Goal: Task Accomplishment & Management: Manage account settings

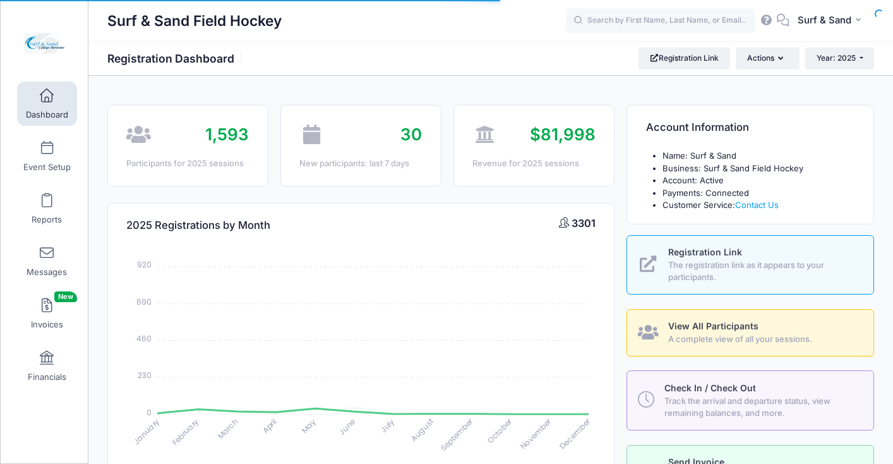
select select
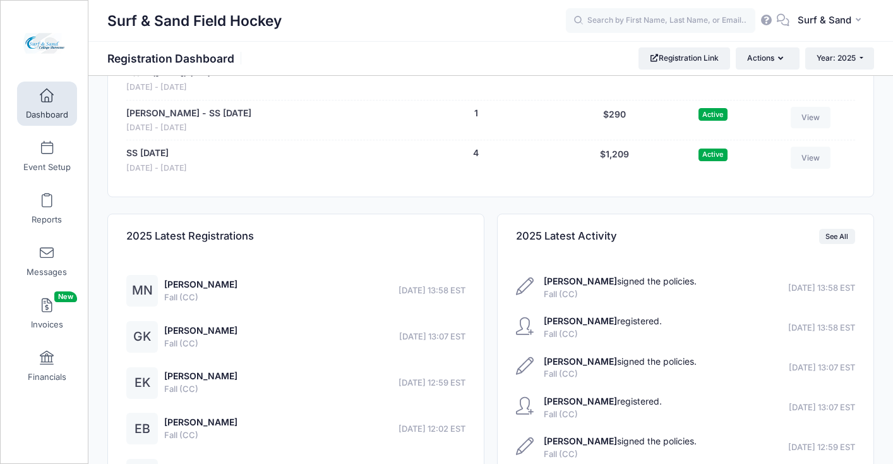
scroll to position [2726, 0]
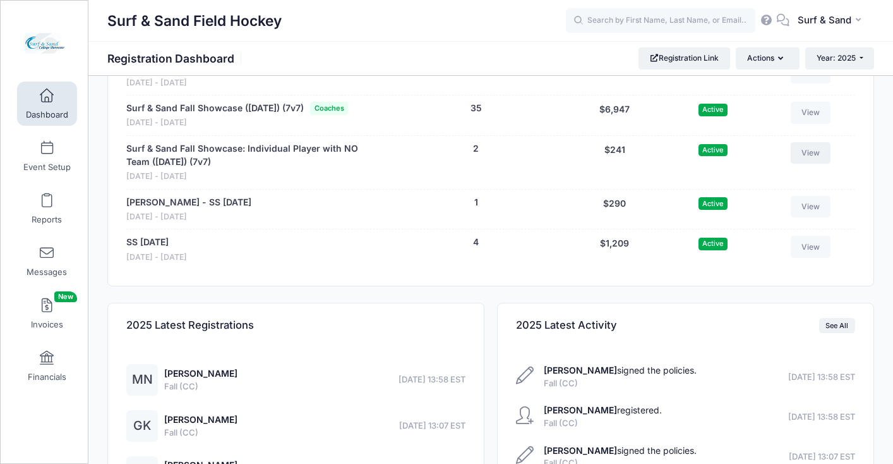
click at [816, 164] on link "View" at bounding box center [811, 152] width 40 height 21
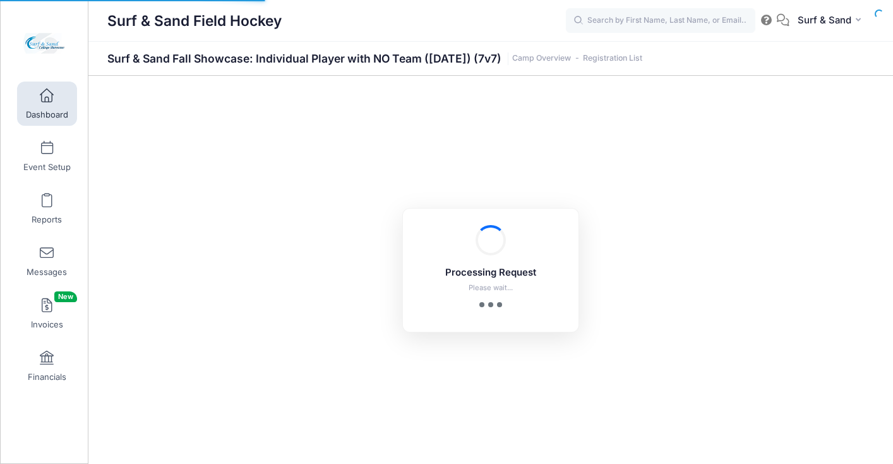
select select "10"
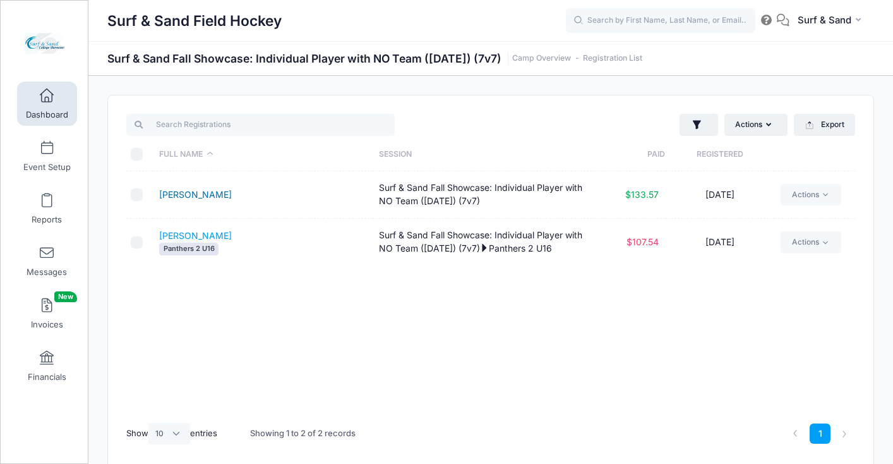
click at [198, 196] on link "Culver, Lily" at bounding box center [195, 194] width 73 height 11
click at [189, 198] on link "Culver, Lily" at bounding box center [195, 194] width 73 height 11
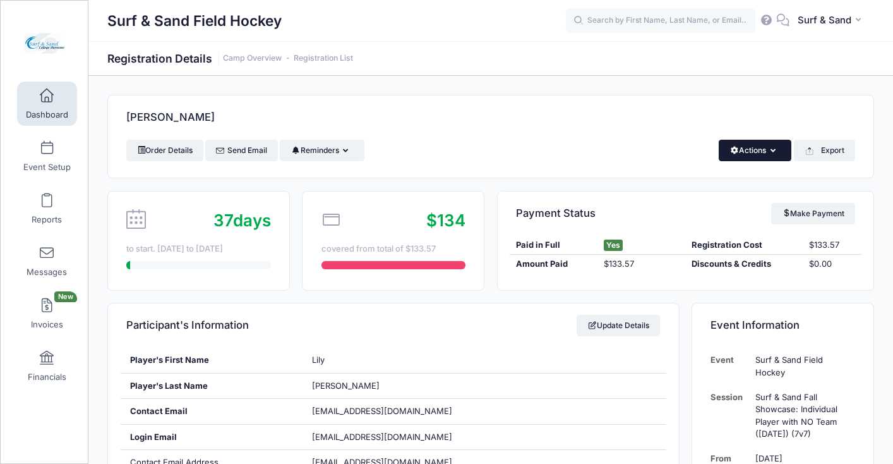
click at [766, 153] on button "Actions" at bounding box center [755, 150] width 73 height 21
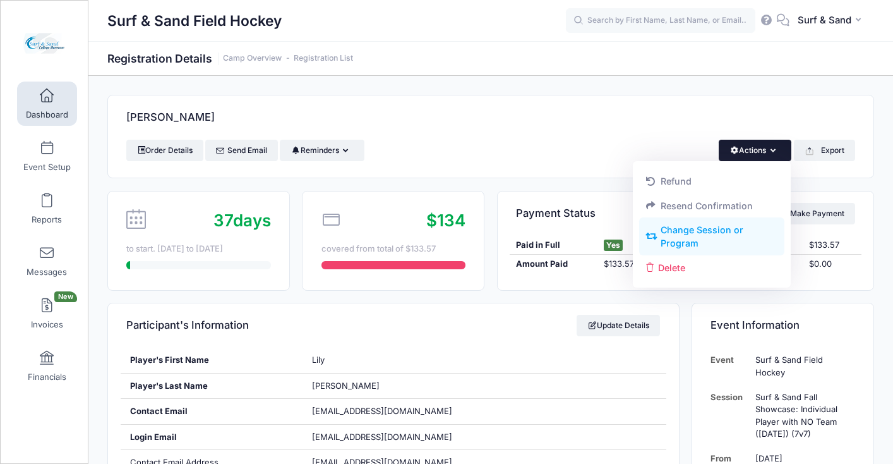
click at [702, 234] on link "Change Session or Program" at bounding box center [712, 237] width 146 height 38
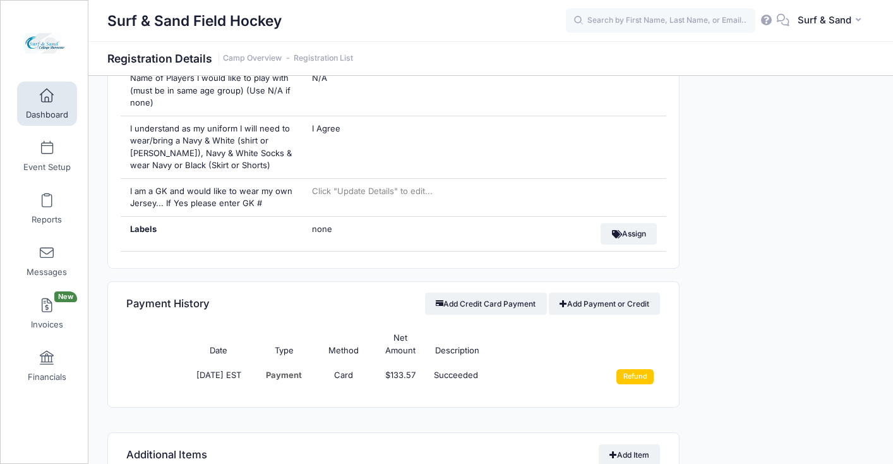
scroll to position [927, 0]
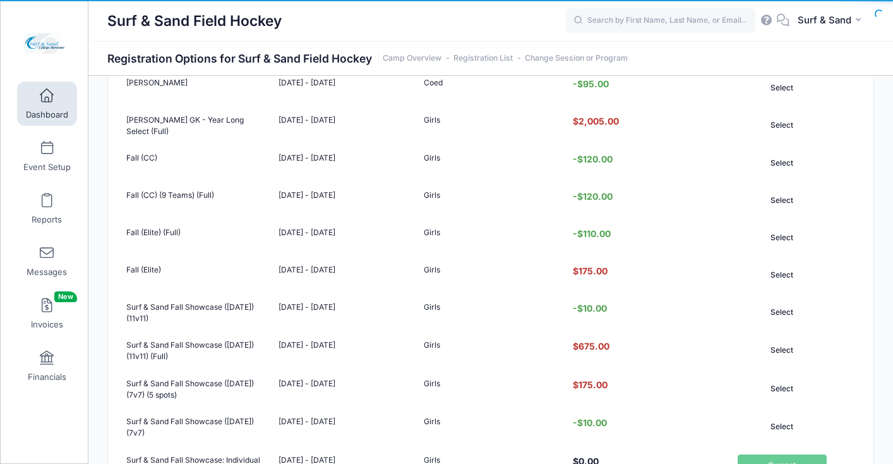
scroll to position [373, 0]
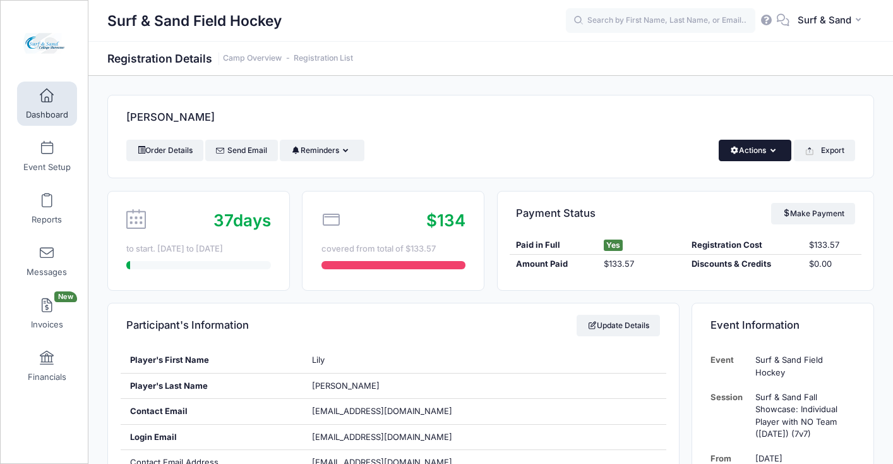
click at [748, 150] on button "Actions" at bounding box center [755, 150] width 73 height 21
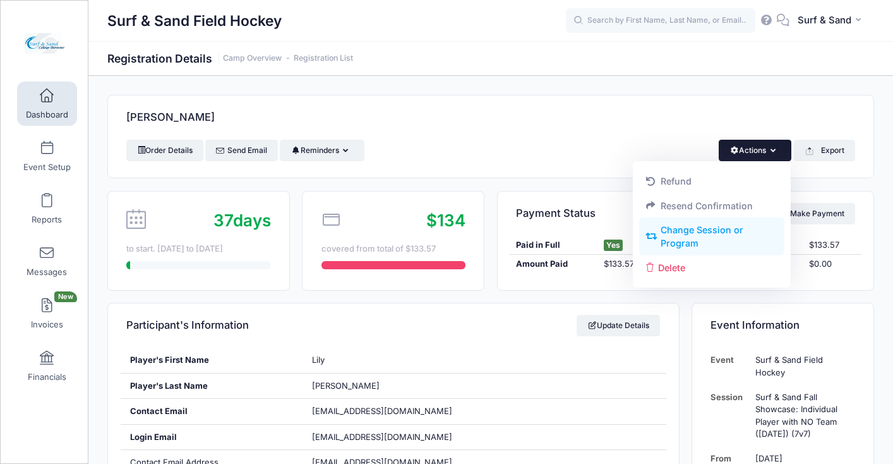
click at [719, 229] on link "Change Session or Program" at bounding box center [712, 237] width 146 height 38
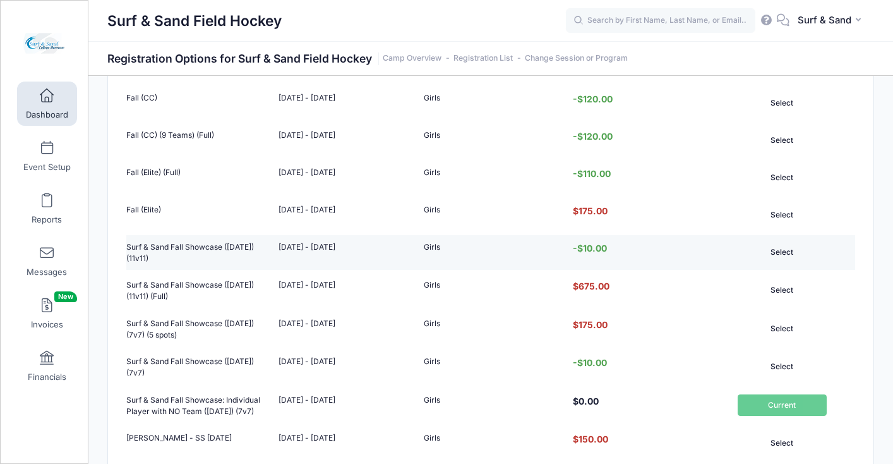
scroll to position [351, 0]
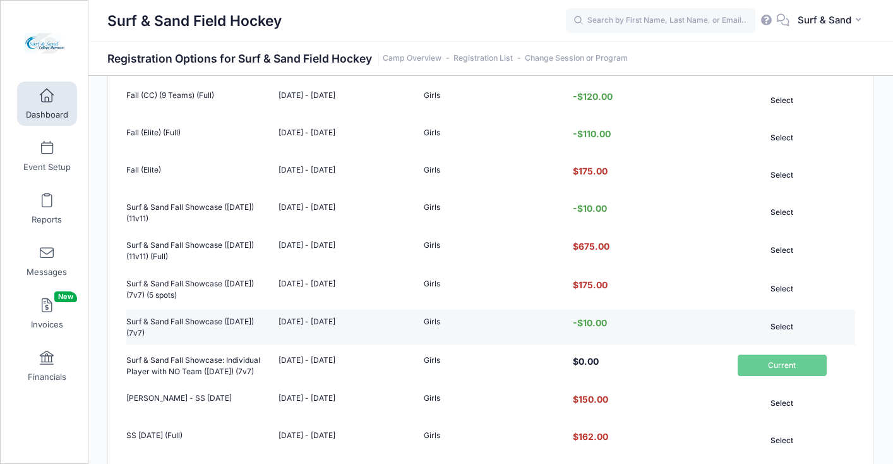
click at [774, 337] on button "Select" at bounding box center [782, 326] width 89 height 21
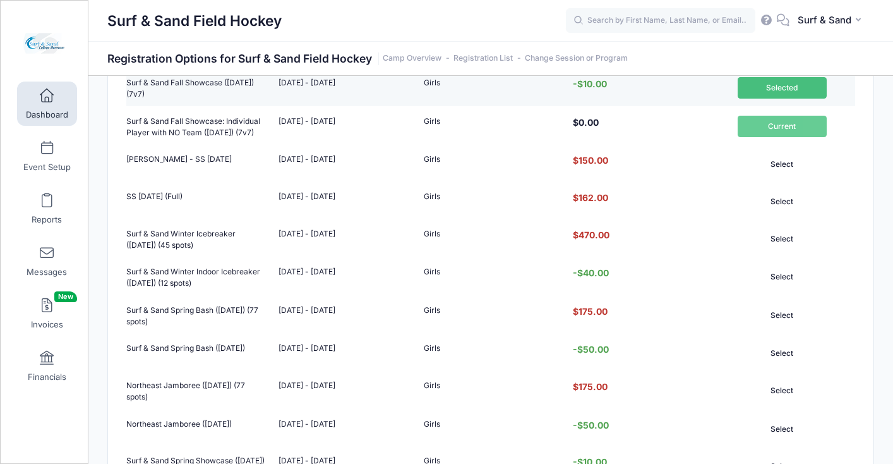
scroll to position [987, 0]
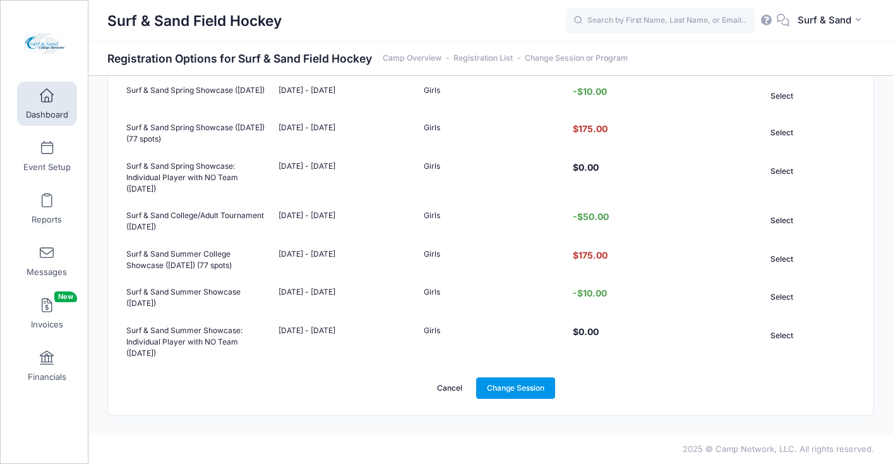
click at [522, 392] on link "Change Session" at bounding box center [516, 387] width 80 height 21
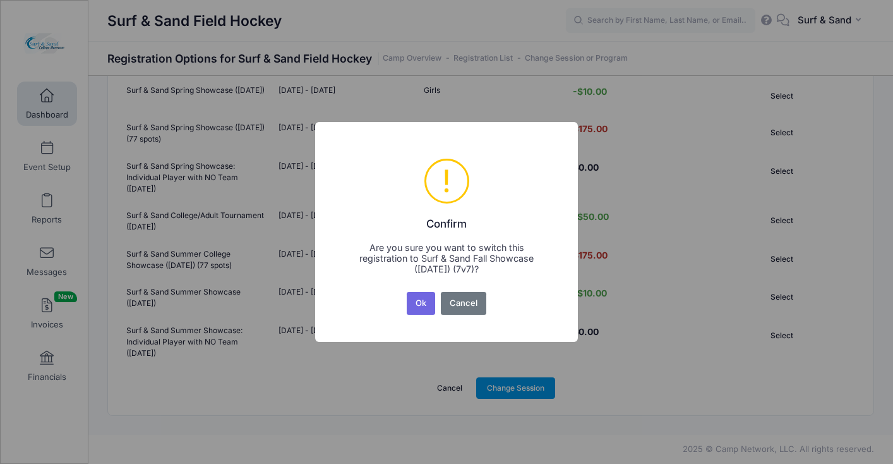
scroll to position [0, 0]
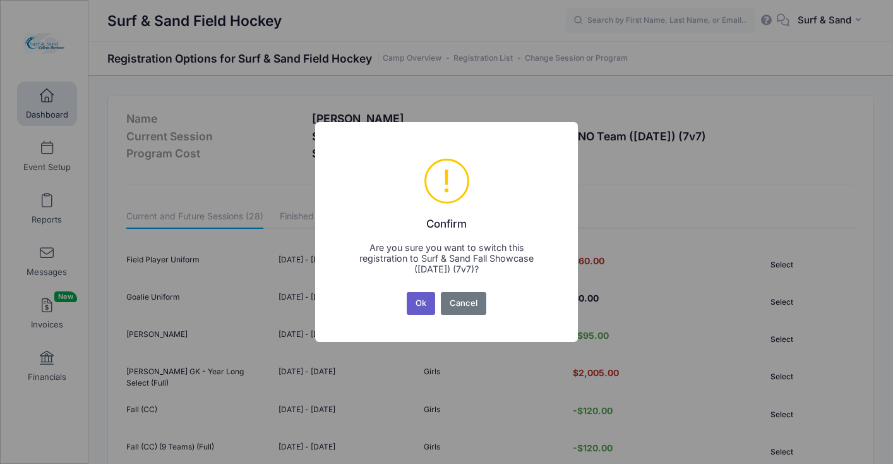
click at [430, 304] on button "Ok" at bounding box center [421, 303] width 29 height 23
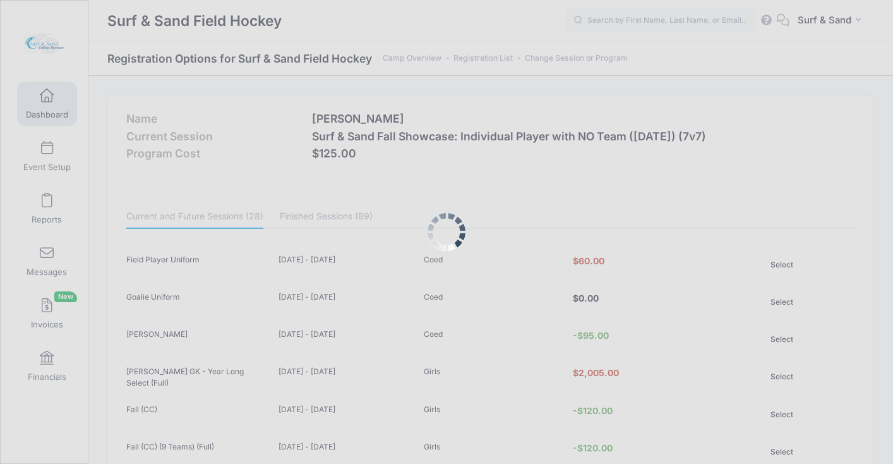
scroll to position [987, 0]
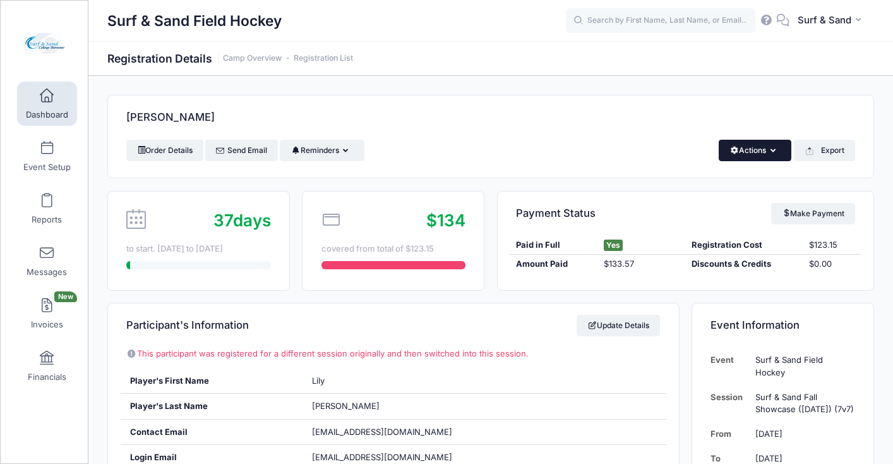
click at [757, 152] on button "Actions" at bounding box center [755, 150] width 73 height 21
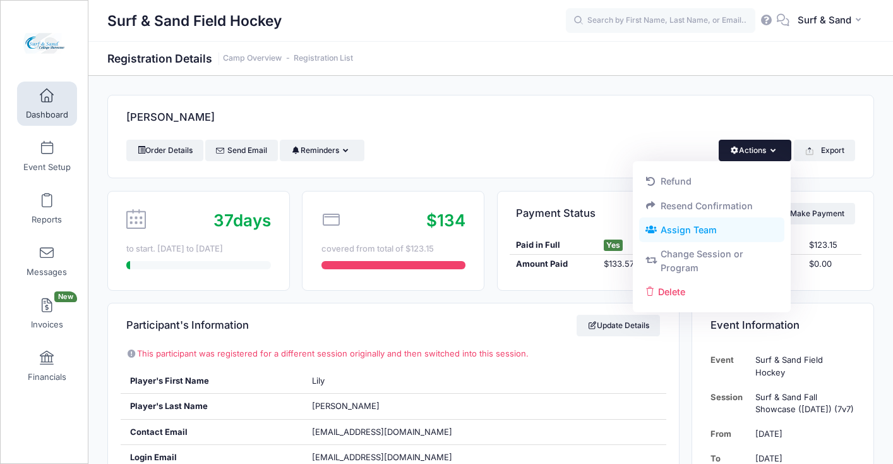
click at [699, 232] on link "Assign Team" at bounding box center [712, 230] width 146 height 24
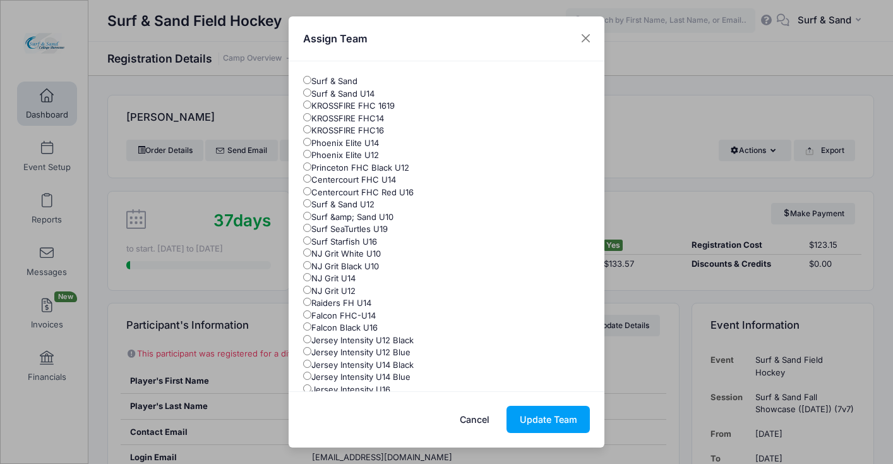
scroll to position [130, 0]
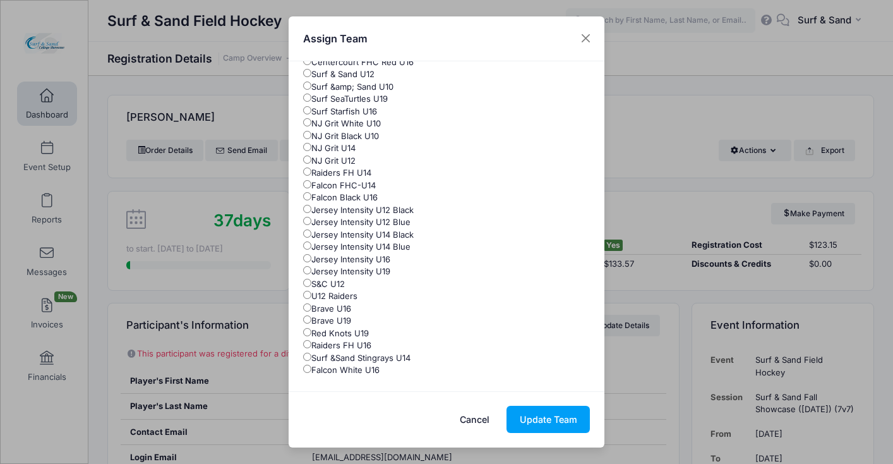
click at [366, 358] on label "Surf &Sand Stingrays U14" at bounding box center [356, 358] width 107 height 13
click at [311, 358] on input "Surf &Sand Stingrays U14" at bounding box center [307, 356] width 8 height 8
radio input "true"
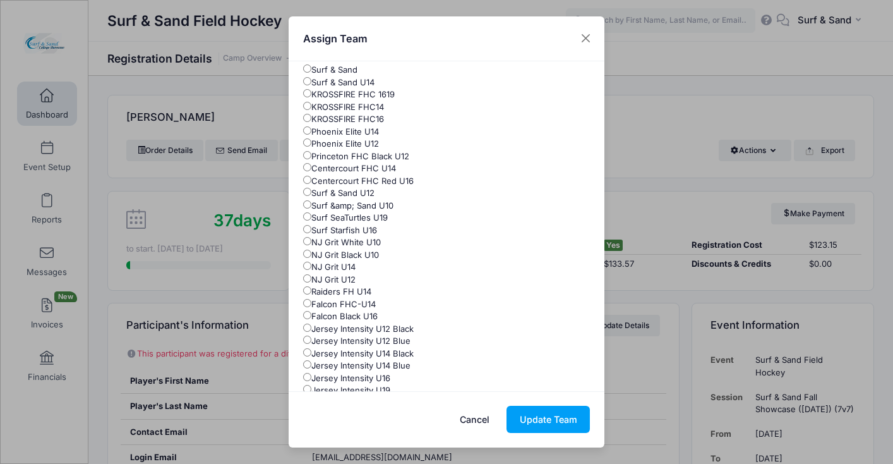
scroll to position [0, 0]
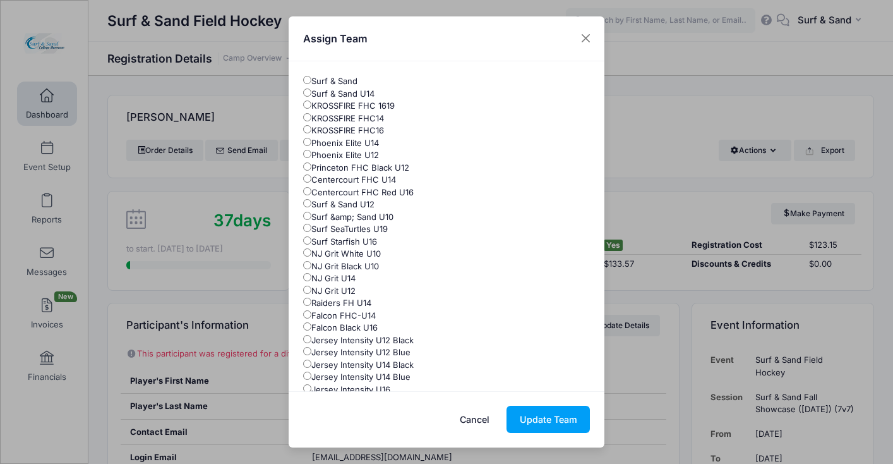
click at [363, 243] on label "Surf Starfish U16" at bounding box center [340, 242] width 74 height 13
click at [311, 243] on input "Surf Starfish U16" at bounding box center [307, 240] width 8 height 8
radio input "true"
click at [541, 421] on button "Update Team" at bounding box center [548, 419] width 83 height 27
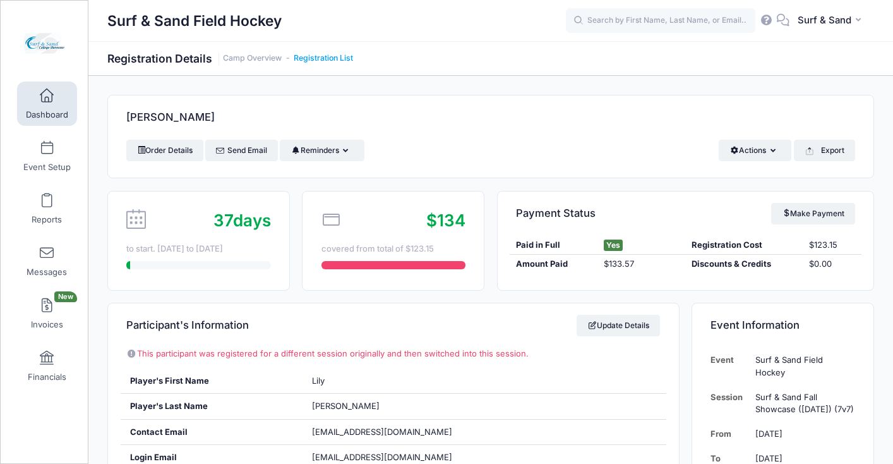
click at [338, 63] on link "Registration List" at bounding box center [323, 58] width 59 height 9
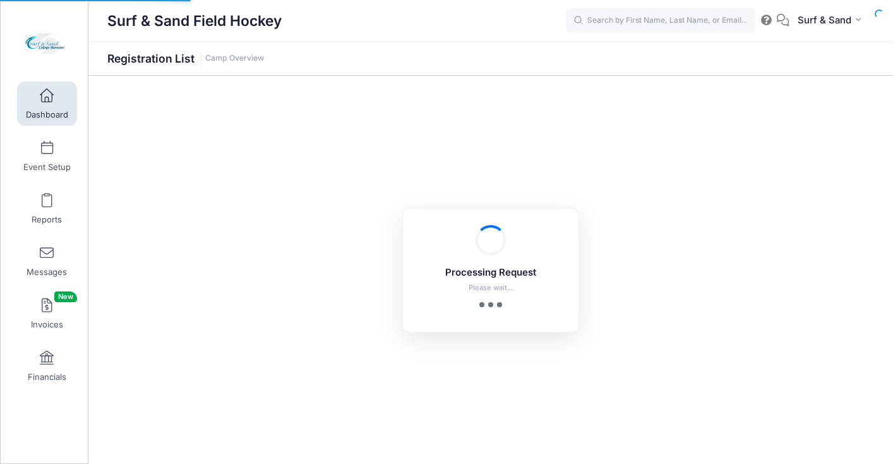
select select "10"
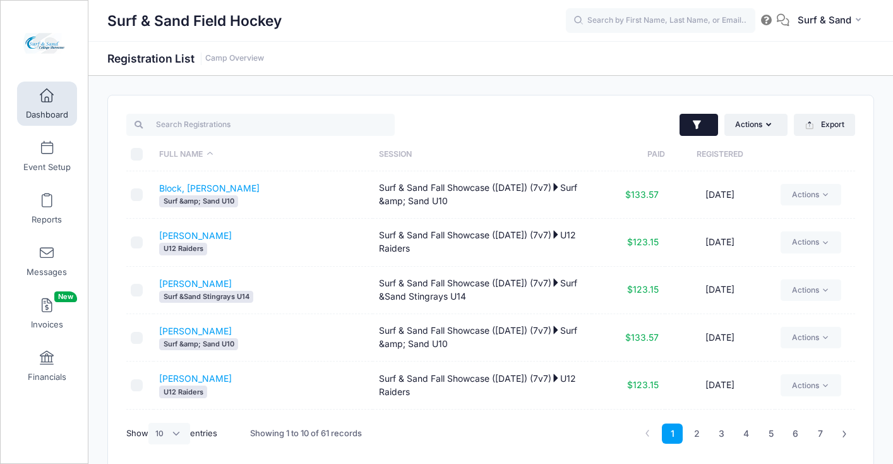
click at [697, 122] on icon "button" at bounding box center [697, 124] width 8 height 9
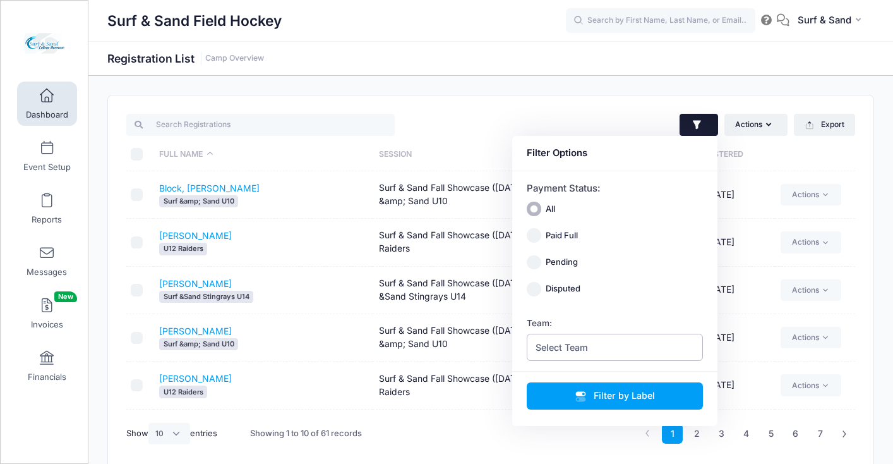
click at [639, 346] on span "Select Team" at bounding box center [615, 347] width 177 height 27
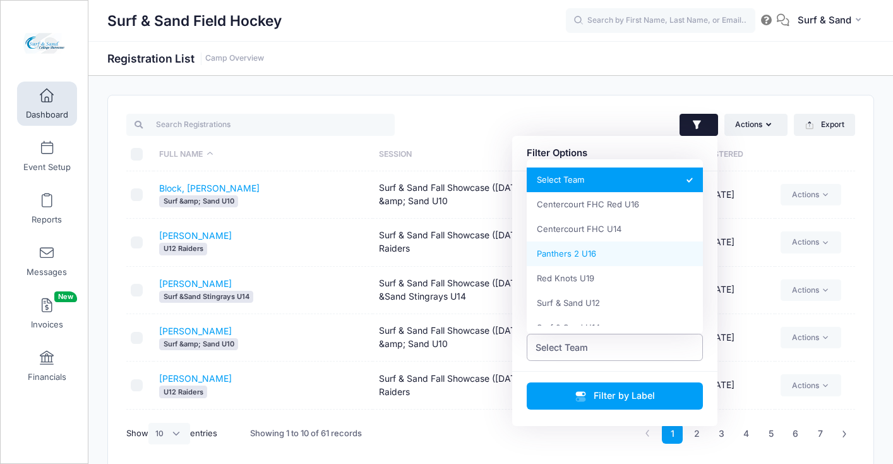
scroll to position [138, 0]
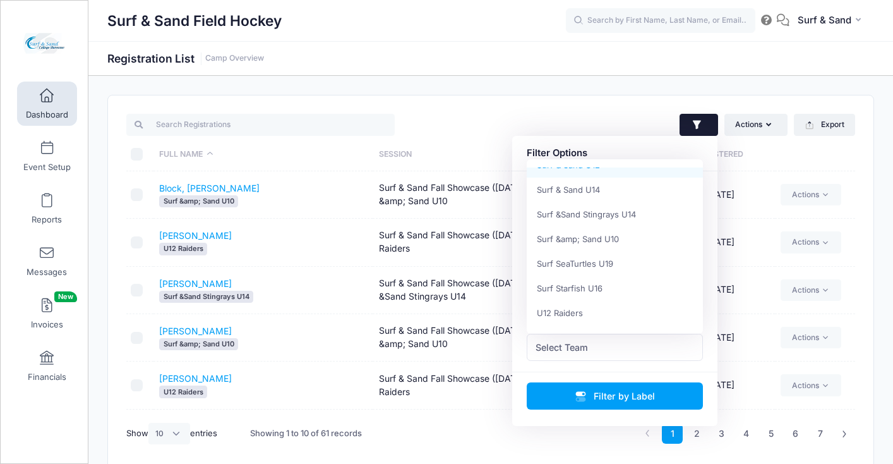
click at [614, 126] on div "Actions Assign Labels Send Email Send Payment Reminder Send Document Upload Rem…" at bounding box center [676, 125] width 371 height 26
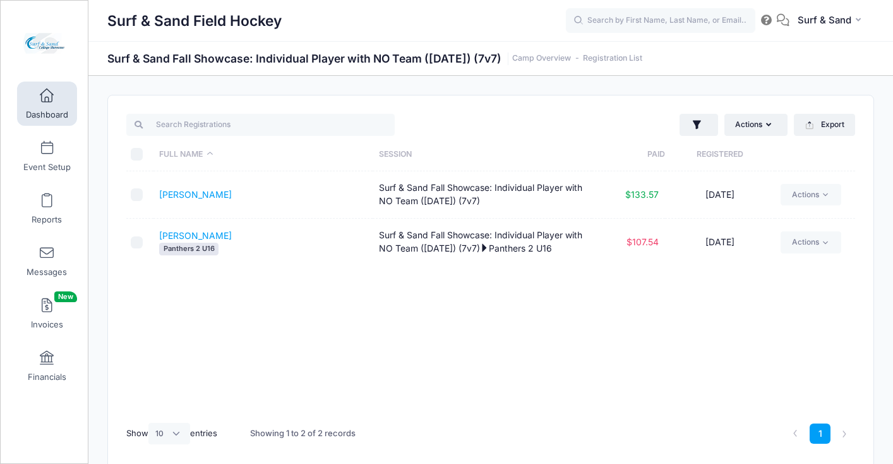
select select "10"
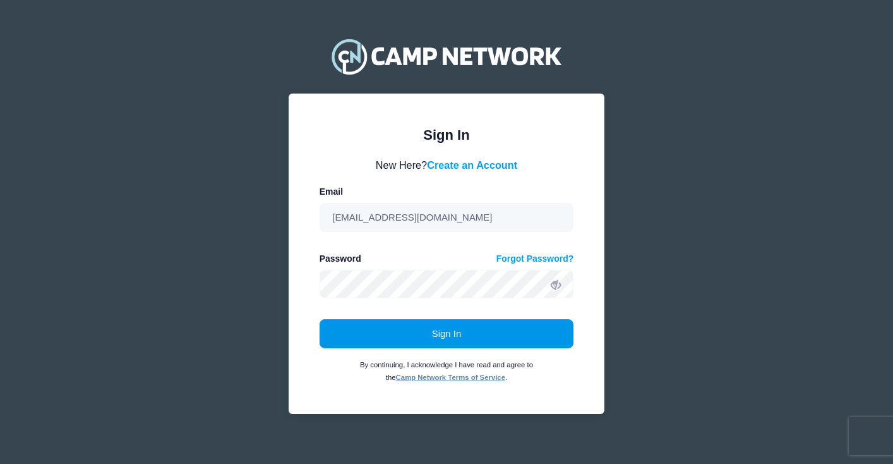
click at [481, 331] on button "Sign In" at bounding box center [447, 333] width 255 height 29
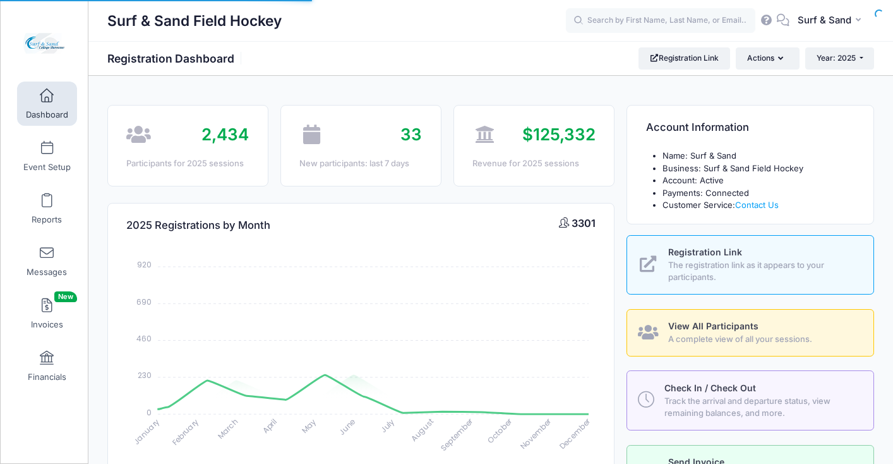
select select
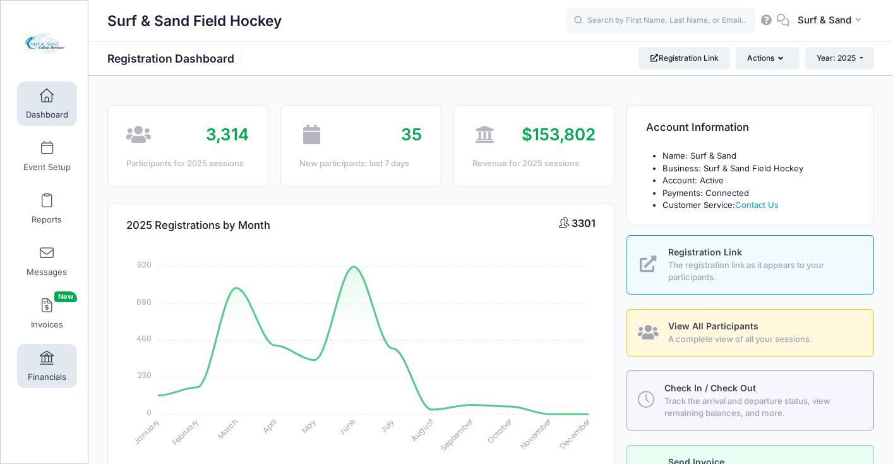
click at [49, 366] on link "Financials" at bounding box center [47, 366] width 60 height 44
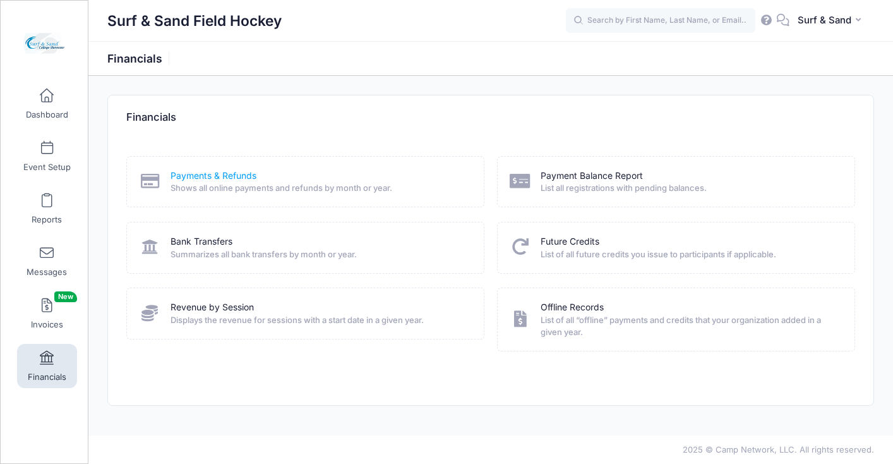
click at [237, 179] on link "Payments & Refunds" at bounding box center [214, 175] width 86 height 13
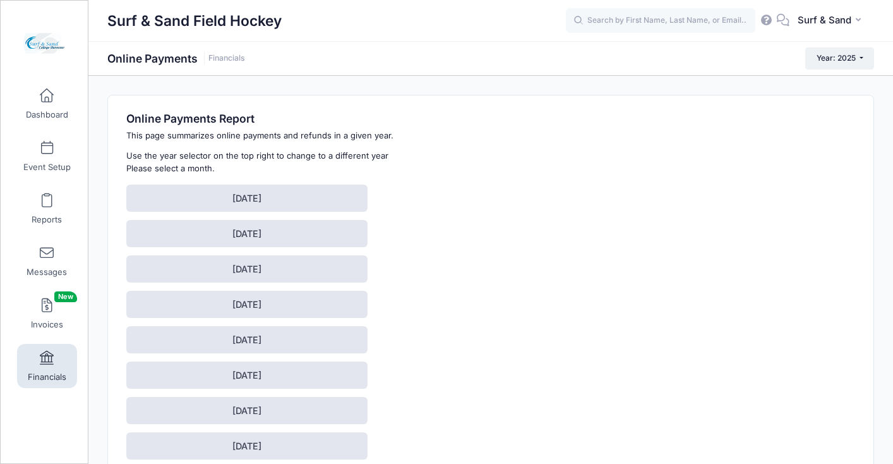
click at [57, 360] on link "Financials" at bounding box center [47, 366] width 60 height 44
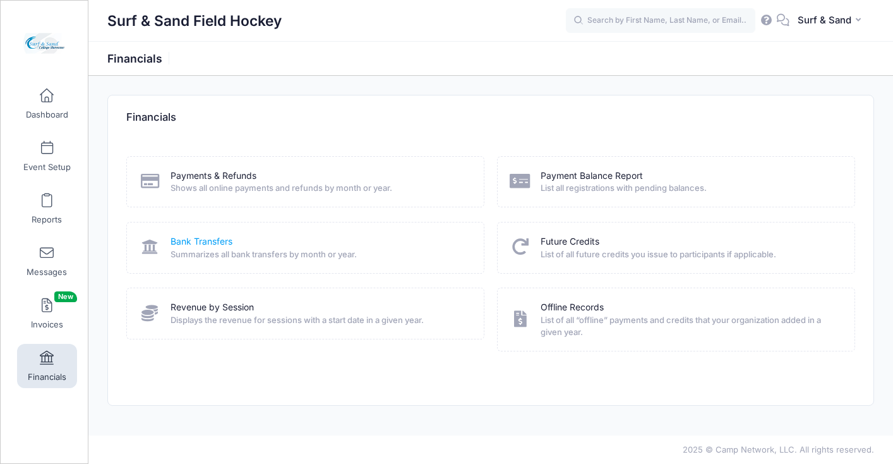
click at [209, 244] on link "Bank Transfers" at bounding box center [202, 241] width 62 height 13
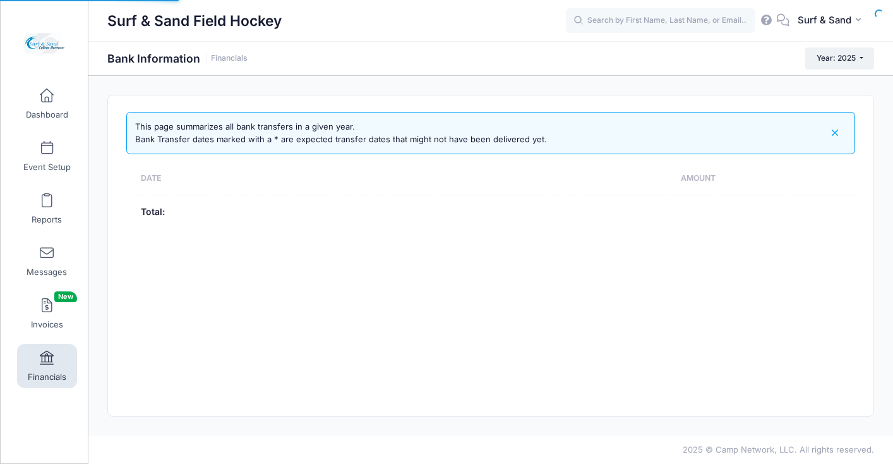
select select "10"
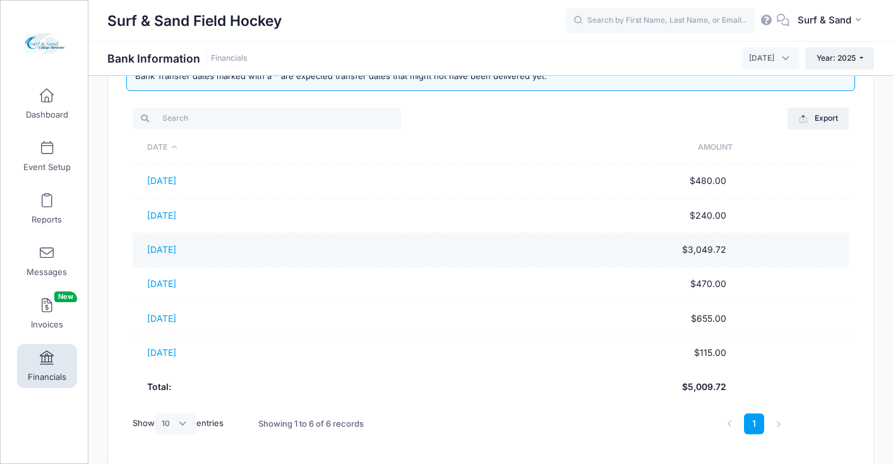
scroll to position [114, 0]
